Goal: Check status: Check status

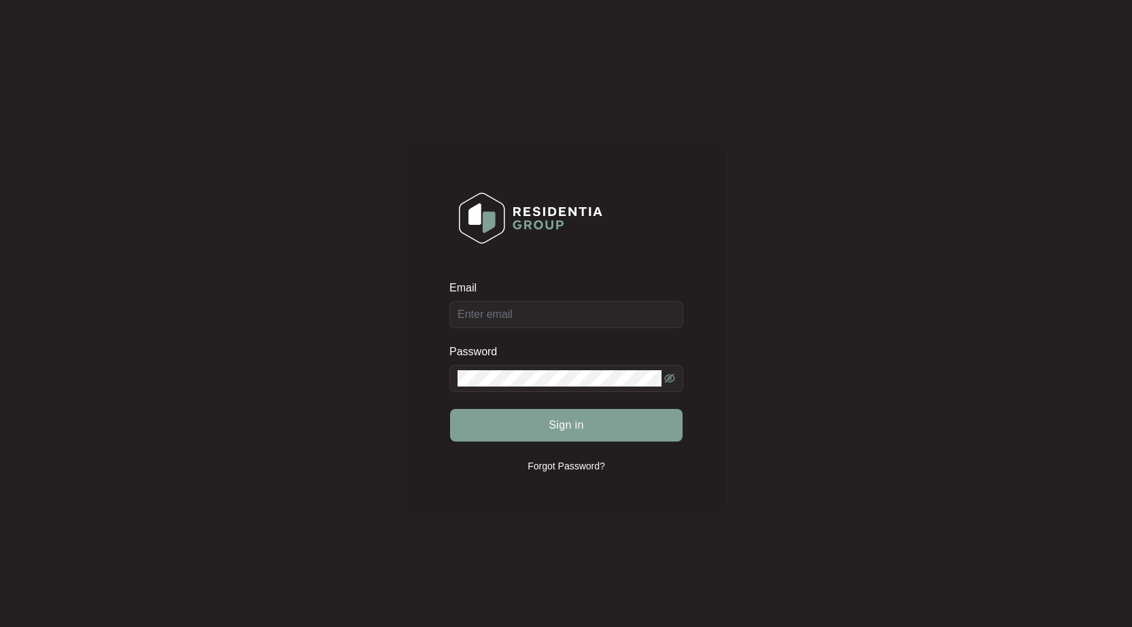
click at [589, 300] on div "Email" at bounding box center [566, 291] width 234 height 20
click at [562, 304] on input "Email" at bounding box center [566, 314] width 234 height 27
type input "[EMAIL_ADDRESS][DOMAIN_NAME]"
click at [450, 409] on button "Sign in" at bounding box center [566, 425] width 232 height 33
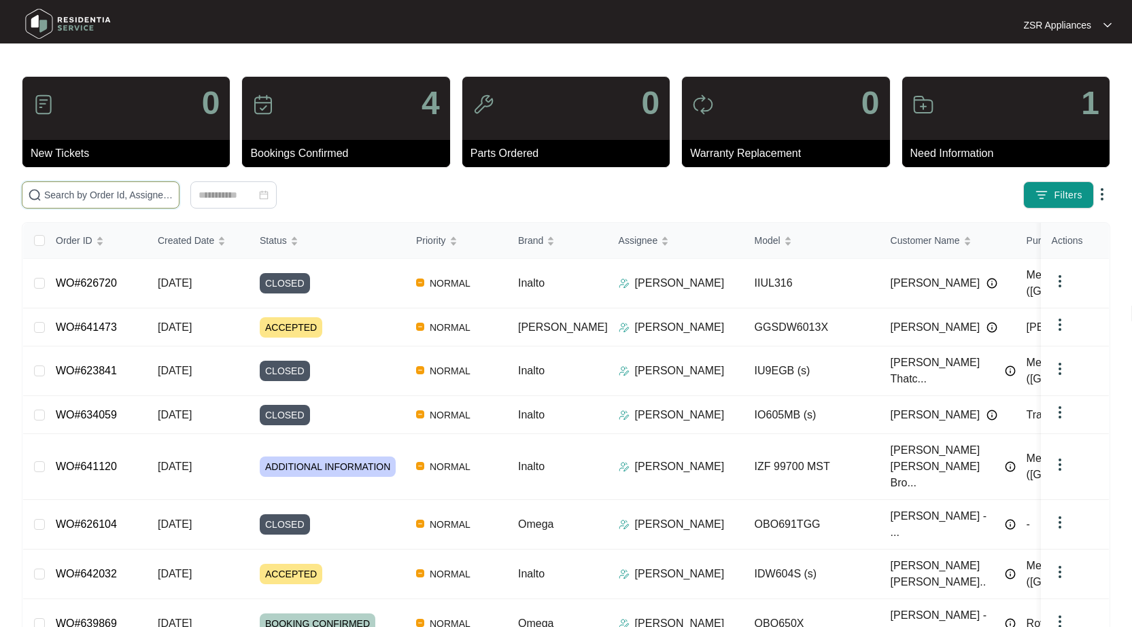
click at [103, 199] on input "text" at bounding box center [108, 195] width 129 height 15
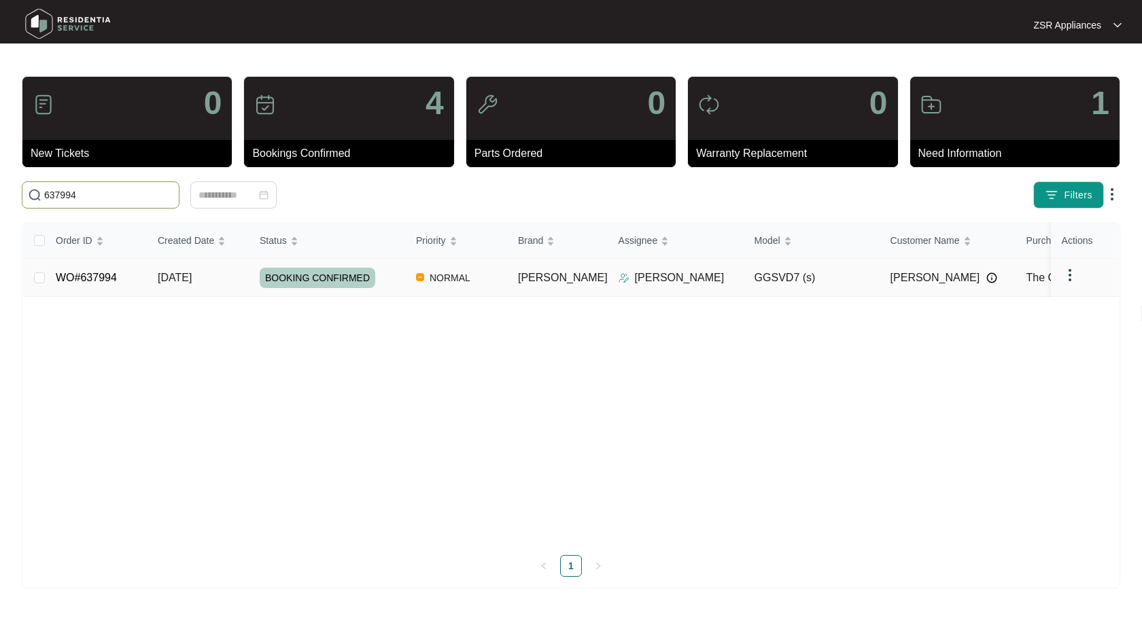
type input "637994"
click at [94, 274] on link "WO#637994" at bounding box center [86, 278] width 61 height 12
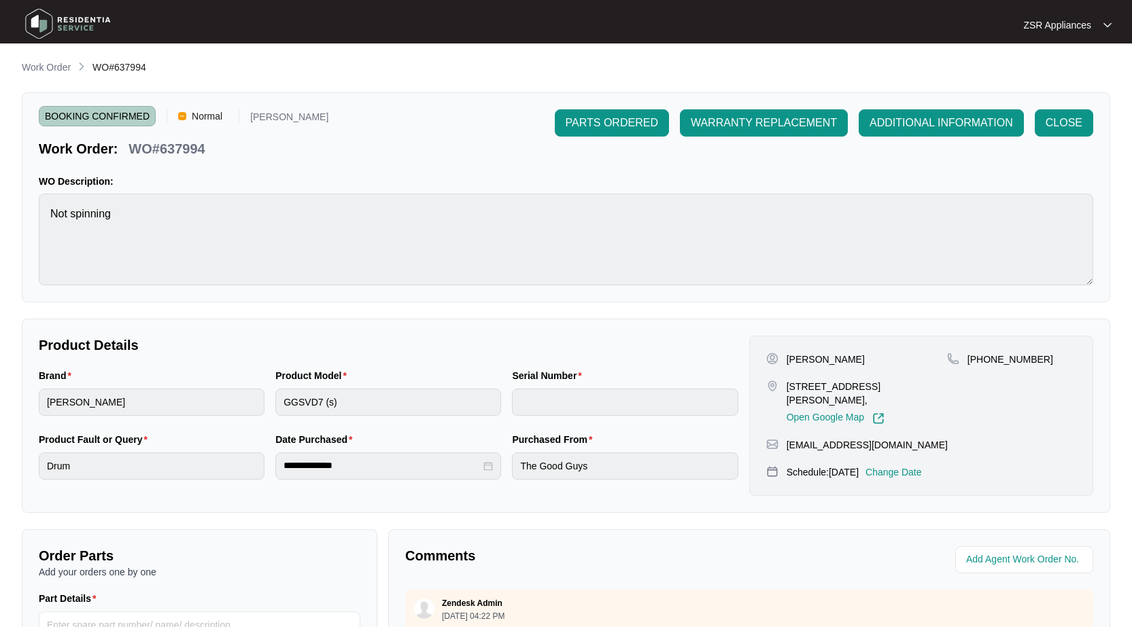
click at [1032, 126] on div "CLOSE" at bounding box center [1063, 122] width 69 height 27
click at [1041, 123] on button "CLOSE" at bounding box center [1063, 122] width 58 height 27
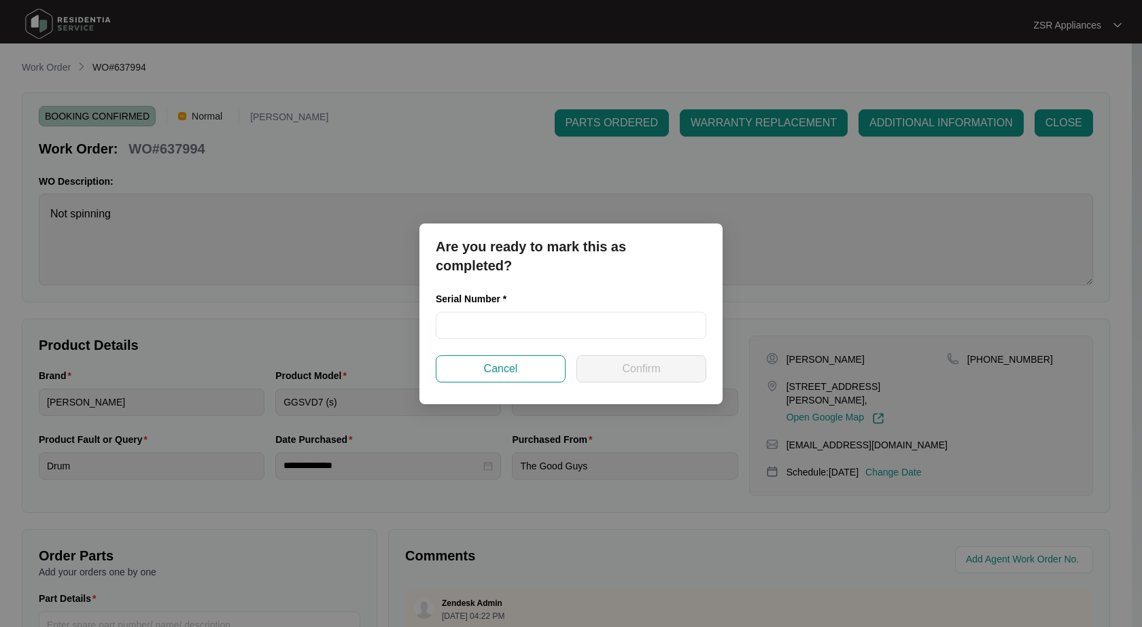
click at [558, 297] on div "Serial Number *" at bounding box center [571, 302] width 270 height 20
click at [559, 315] on input "text" at bounding box center [571, 325] width 270 height 27
click at [559, 316] on input "text" at bounding box center [571, 325] width 270 height 27
paste input "541V0377101A4035L0025"
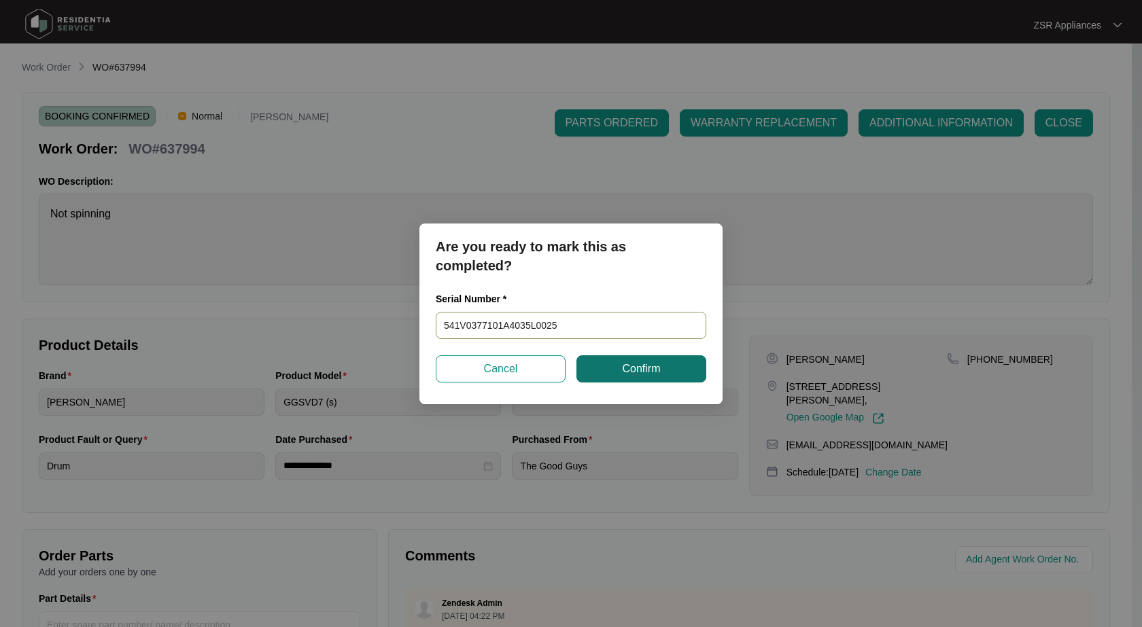
type input "541V0377101A4035L0025"
click at [633, 362] on span "Confirm" at bounding box center [641, 369] width 38 height 16
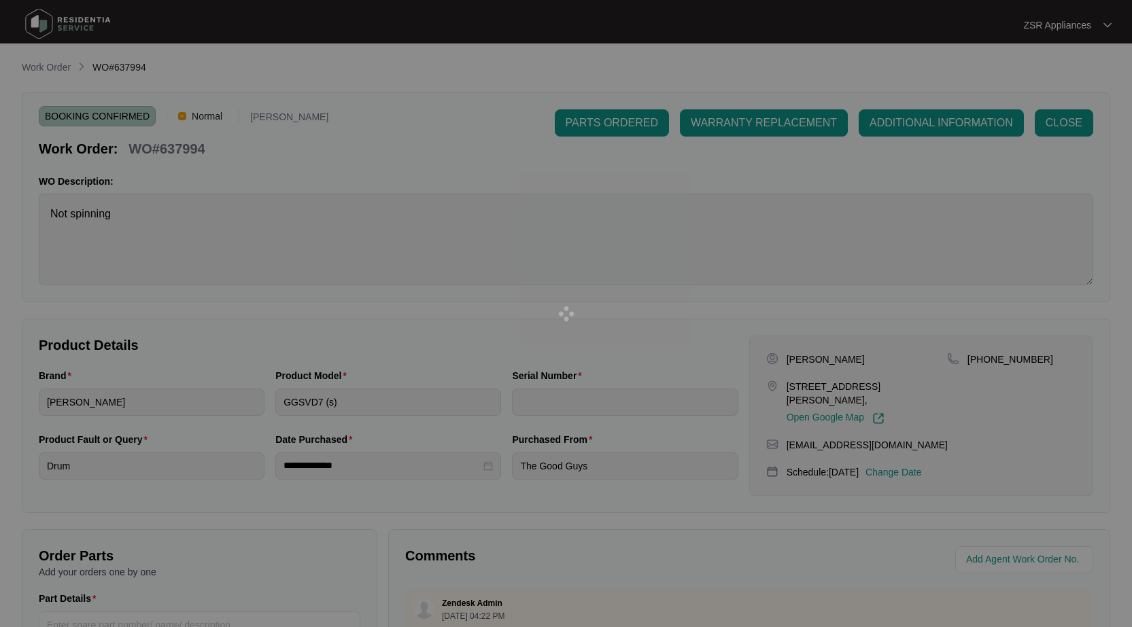
type input "541V0377101A4035L0025"
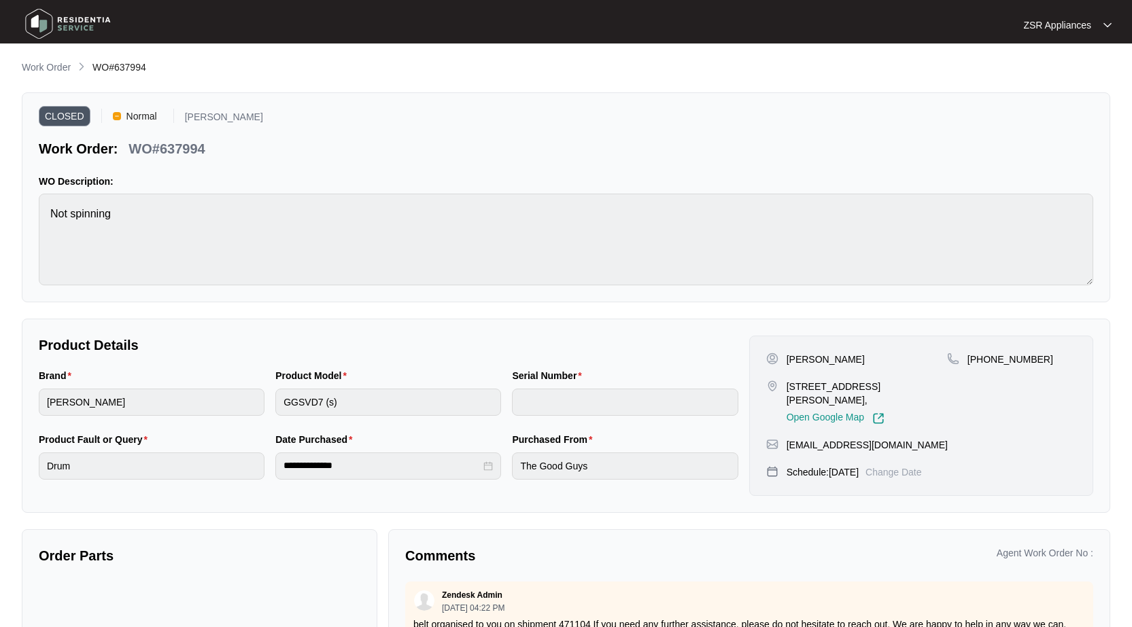
click at [69, 69] on p "Work Order" at bounding box center [46, 67] width 49 height 14
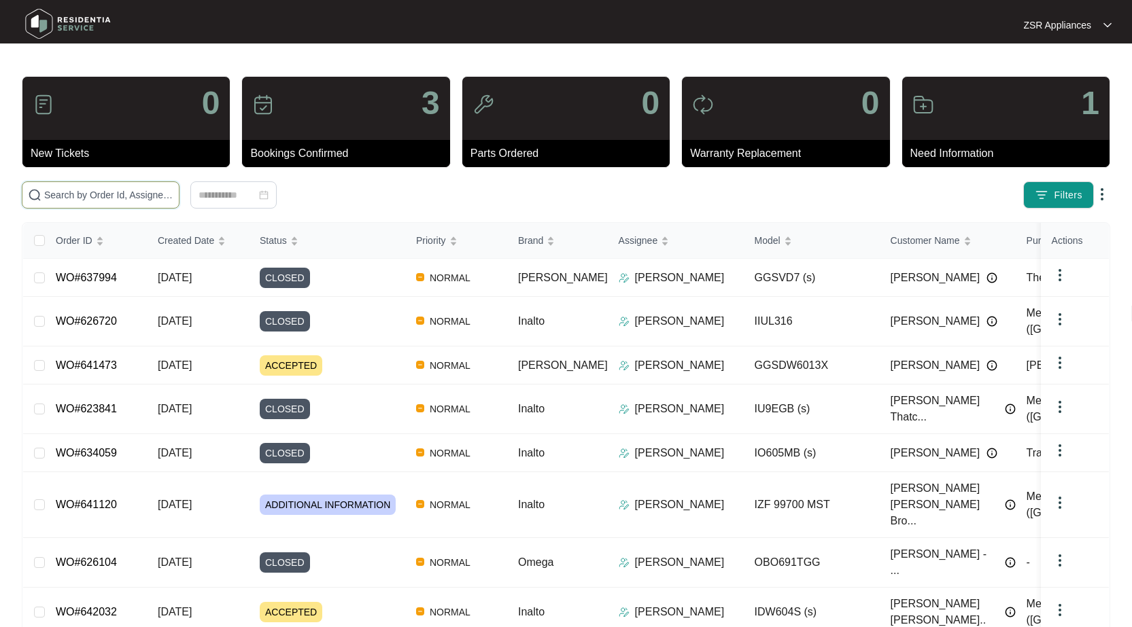
click at [140, 192] on input "text" at bounding box center [108, 195] width 129 height 15
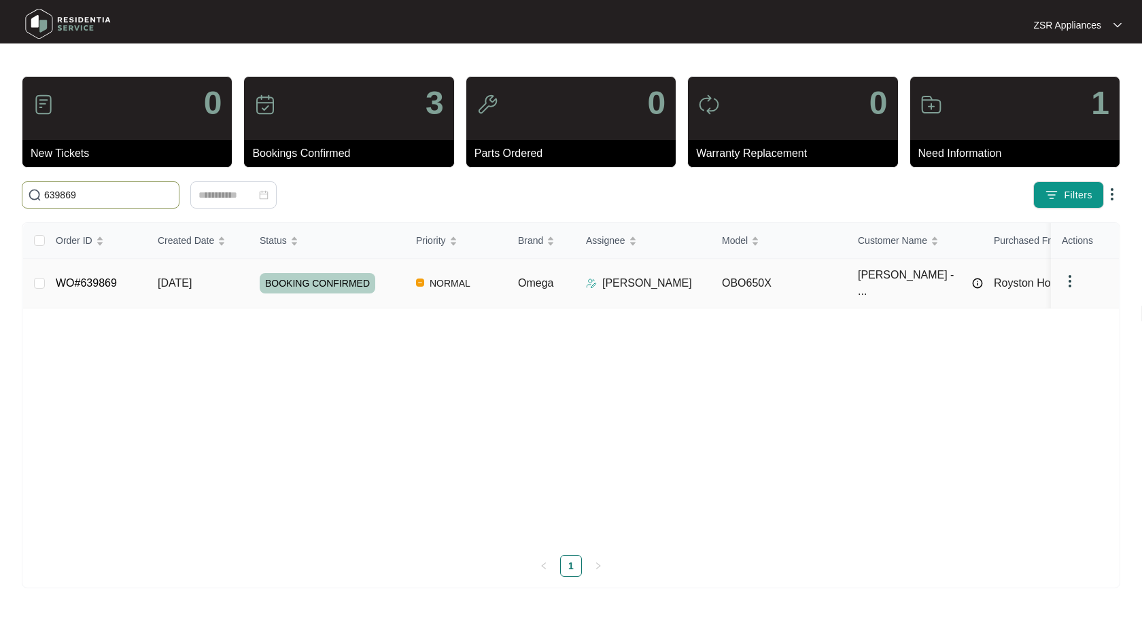
type input "639869"
click at [93, 277] on link "WO#639869" at bounding box center [86, 283] width 61 height 12
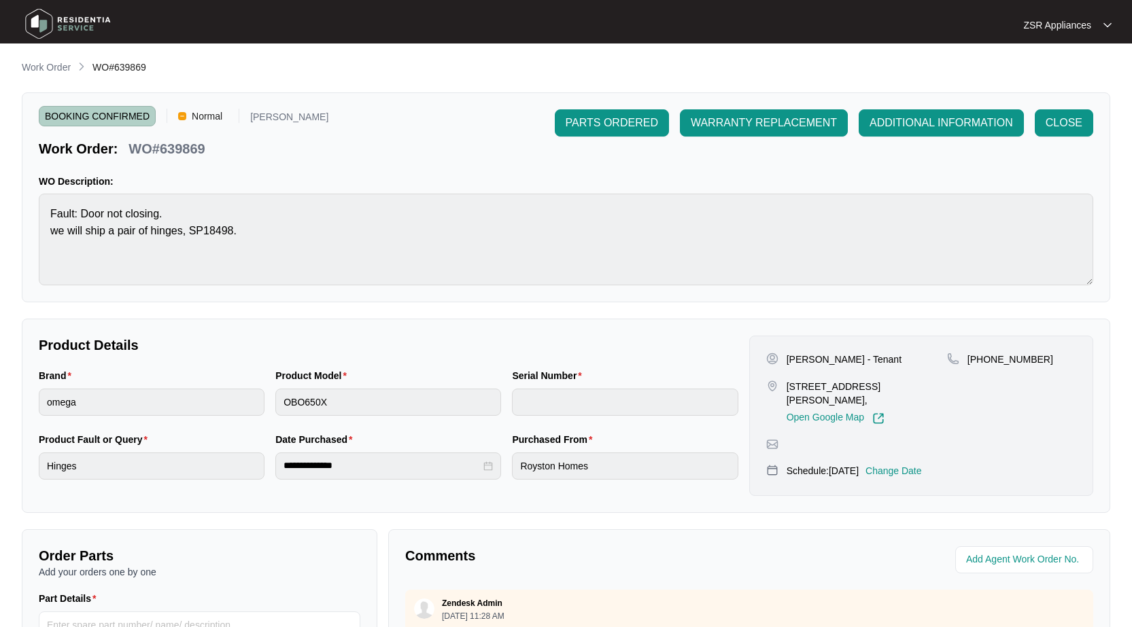
drag, startPoint x: 1100, startPoint y: 140, endPoint x: 1065, endPoint y: 129, distance: 36.3
click at [1100, 140] on div "BOOKING CONFIRMED Normal [PERSON_NAME] Work Order: WO#639869 PARTS ORDERED WARR…" at bounding box center [566, 197] width 1088 height 210
click at [1065, 129] on span "CLOSE" at bounding box center [1063, 123] width 37 height 16
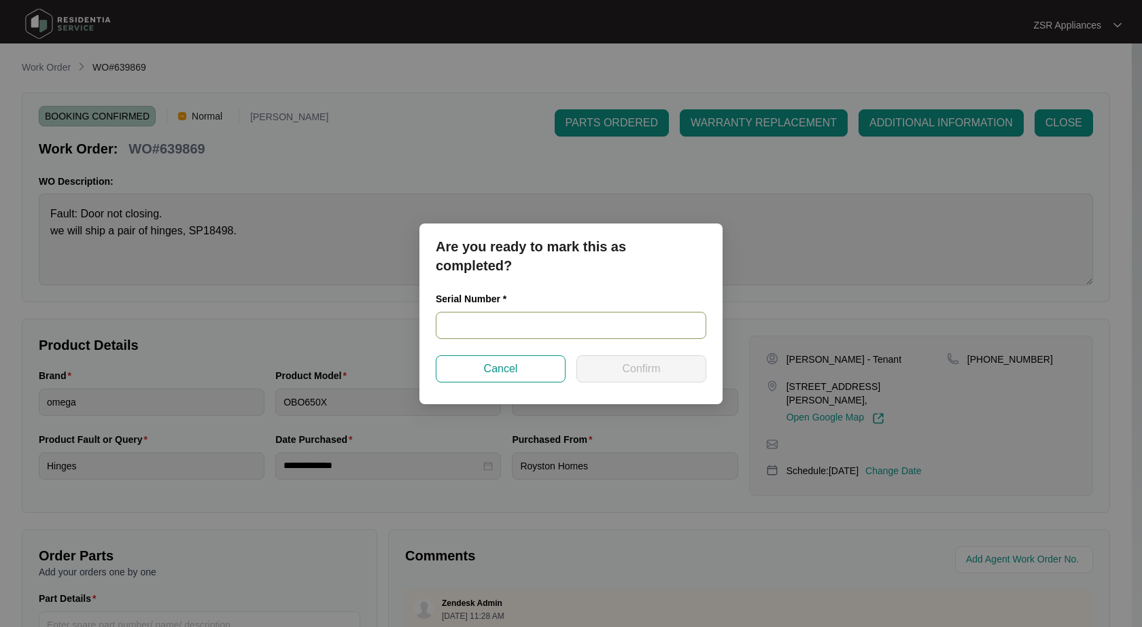
click at [555, 330] on input "text" at bounding box center [571, 325] width 270 height 27
paste input "Worn"
type input "Worn"
click at [636, 372] on span "Confirm" at bounding box center [641, 369] width 38 height 16
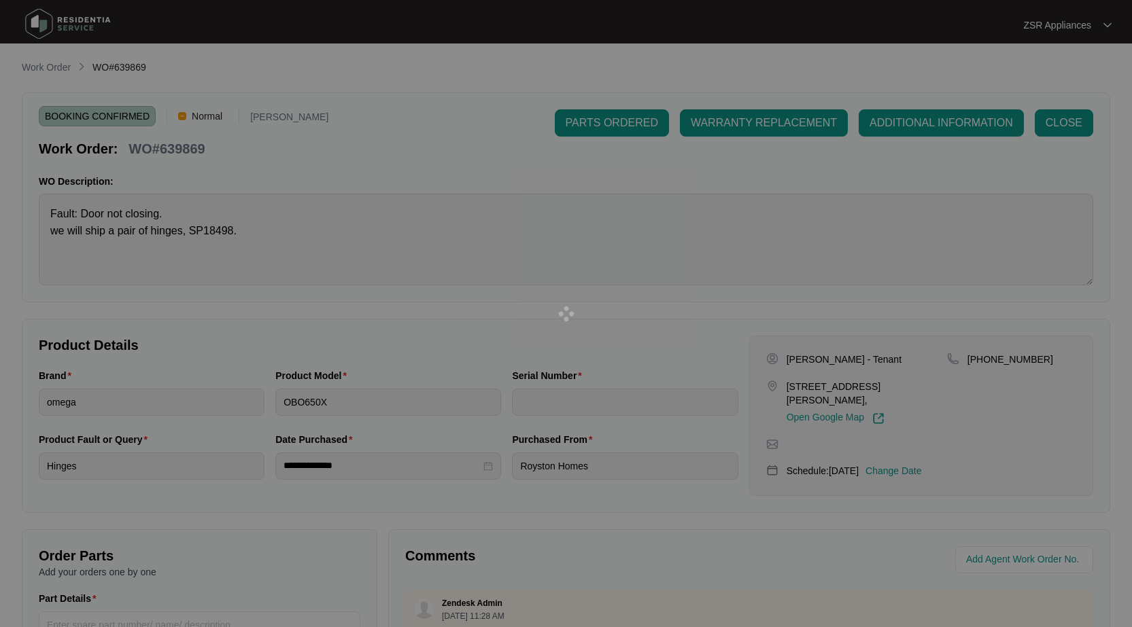
type input "Worn"
